Goal: Obtain resource: Download file/media

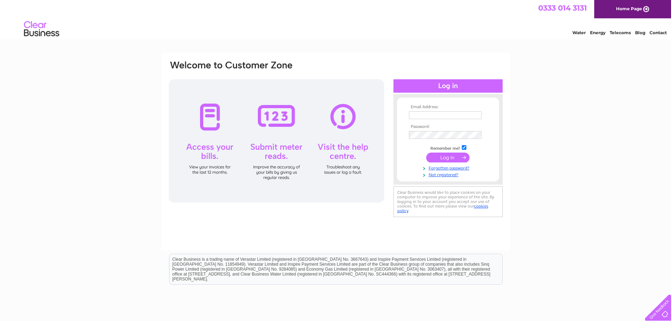
type input "info@shearersorkney.co.uk"
click at [455, 160] on input "submit" at bounding box center [447, 158] width 43 height 10
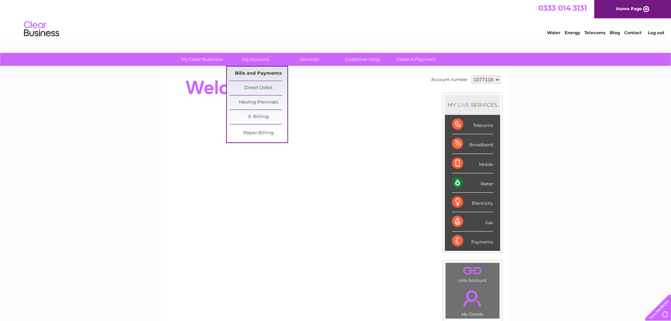
click at [266, 74] on link "Bills and Payments" at bounding box center [258, 74] width 58 height 14
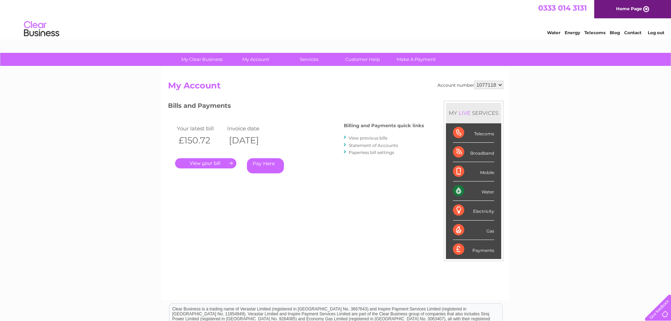
click at [209, 164] on link "." at bounding box center [205, 163] width 61 height 10
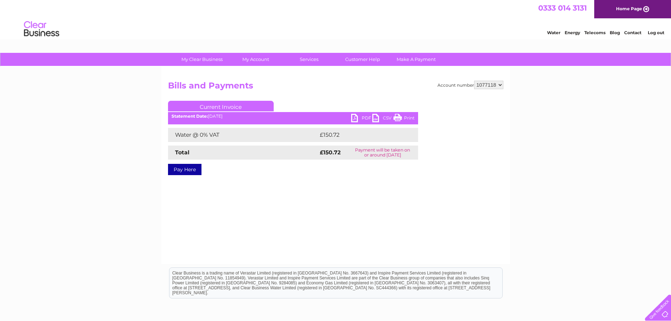
click at [367, 118] on link "PDF" at bounding box center [361, 119] width 21 height 10
click at [615, 187] on div "My Clear Business Login Details My Details My Preferences Link Account My Accou…" at bounding box center [335, 219] width 671 height 332
click at [653, 33] on link "Log out" at bounding box center [656, 32] width 17 height 5
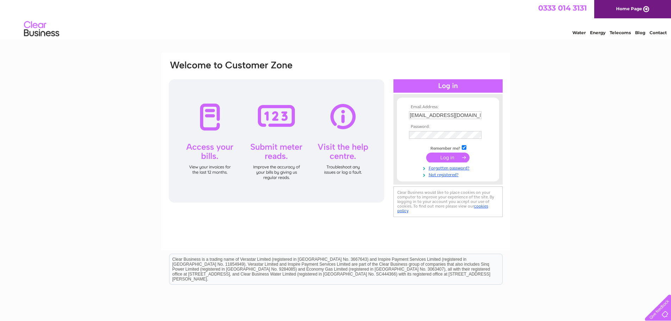
click at [446, 112] on input "[EMAIL_ADDRESS][DOMAIN_NAME]" at bounding box center [445, 115] width 73 height 8
type input "Apartments@shearersorkney.co.uk"
click at [447, 159] on input "submit" at bounding box center [447, 158] width 43 height 10
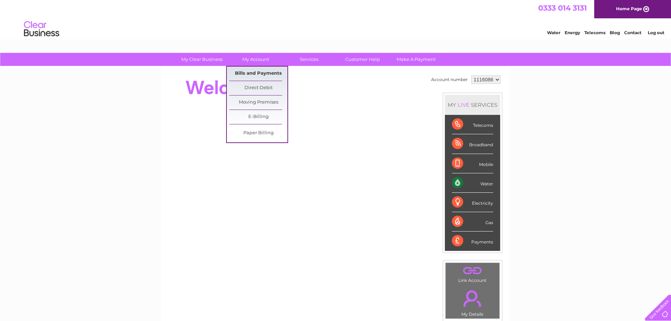
click at [258, 75] on link "Bills and Payments" at bounding box center [258, 74] width 58 height 14
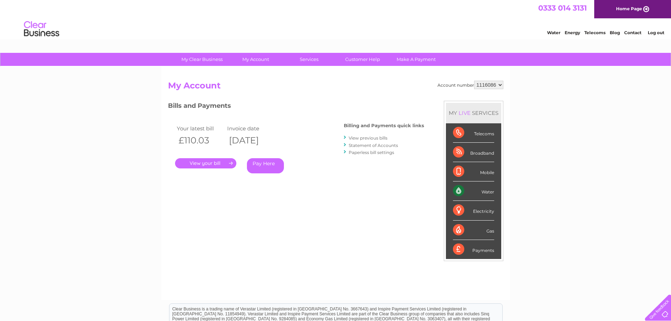
click at [212, 164] on link "." at bounding box center [205, 163] width 61 height 10
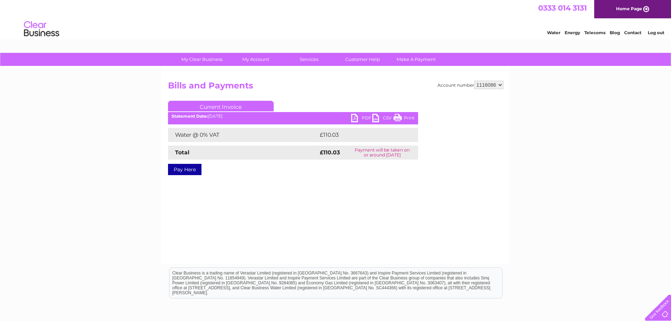
click at [367, 118] on link "PDF" at bounding box center [361, 119] width 21 height 10
